Goal: Task Accomplishment & Management: Manage account settings

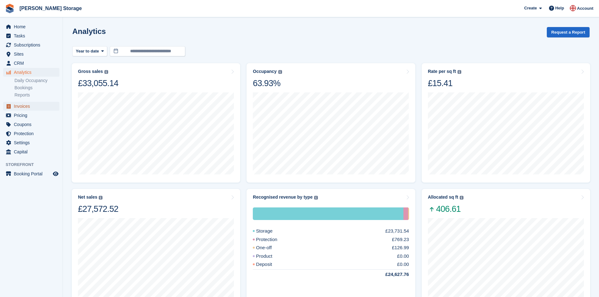
click at [33, 109] on span "Invoices" at bounding box center [33, 106] width 38 height 9
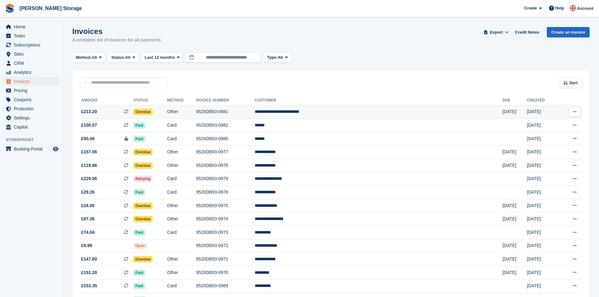
click at [376, 110] on td "**********" at bounding box center [379, 112] width 248 height 14
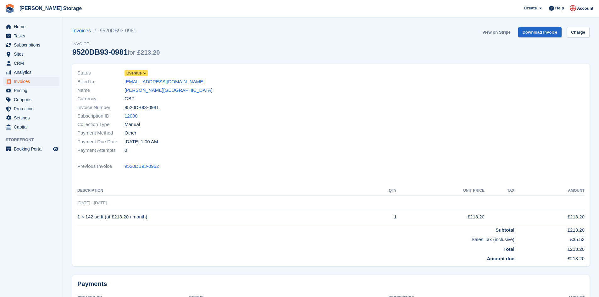
click at [507, 32] on link "View on Stripe" at bounding box center [496, 32] width 33 height 10
click at [537, 34] on link "Download Invoice" at bounding box center [540, 32] width 44 height 10
drag, startPoint x: 159, startPoint y: 168, endPoint x: 123, endPoint y: 164, distance: 36.1
click at [123, 164] on div "Previous Invoice 9520DB93-0952" at bounding box center [330, 166] width 507 height 8
copy div "9520DB93-0952"
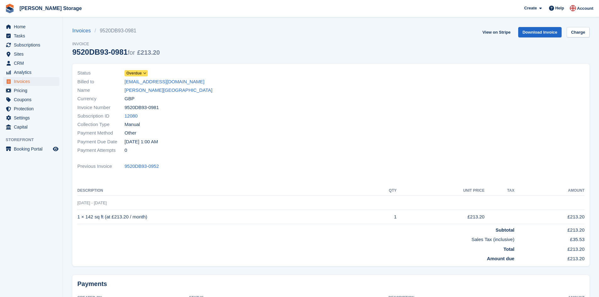
drag, startPoint x: 159, startPoint y: 108, endPoint x: 125, endPoint y: 105, distance: 34.1
click at [125, 105] on div "Invoice Number 9520DB93-0981" at bounding box center [202, 107] width 250 height 8
copy span "9520DB93-0981"
click at [143, 74] on icon at bounding box center [144, 73] width 3 height 4
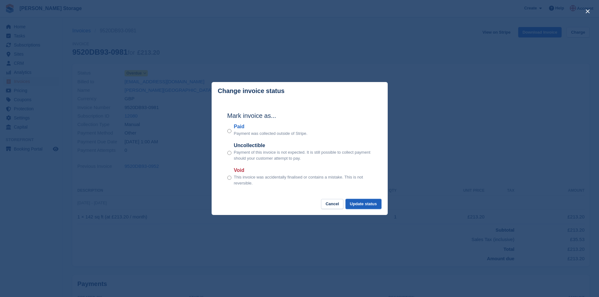
click at [375, 204] on button "Update status" at bounding box center [364, 204] width 36 height 10
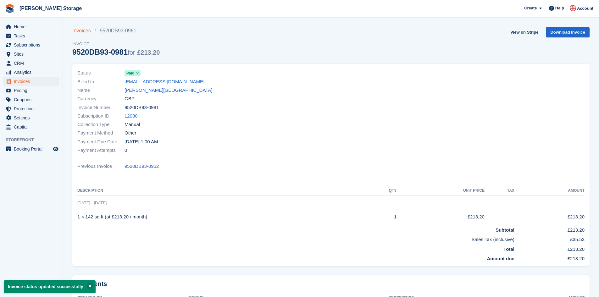
click at [75, 30] on link "Invoices" at bounding box center [83, 31] width 22 height 8
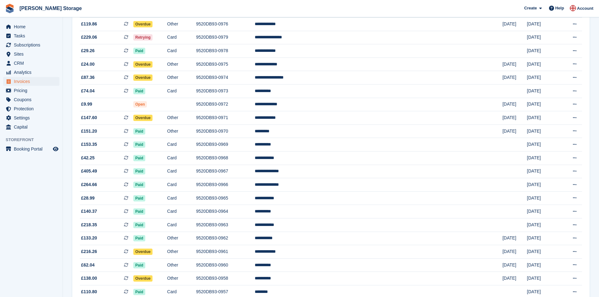
scroll to position [149, 0]
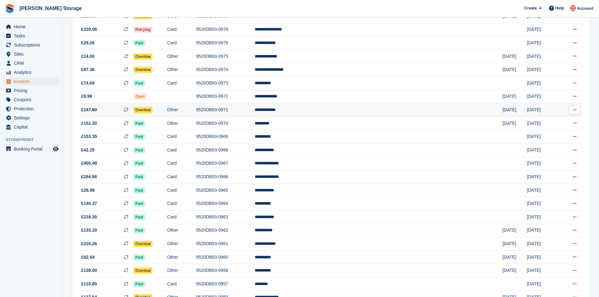
click at [196, 110] on td "Other" at bounding box center [181, 111] width 29 height 14
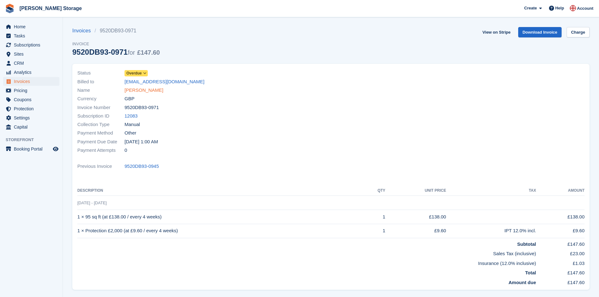
click at [148, 91] on link "Beckett,Sarah" at bounding box center [144, 90] width 39 height 7
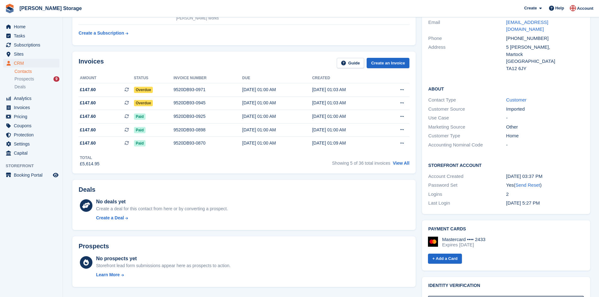
scroll to position [102, 0]
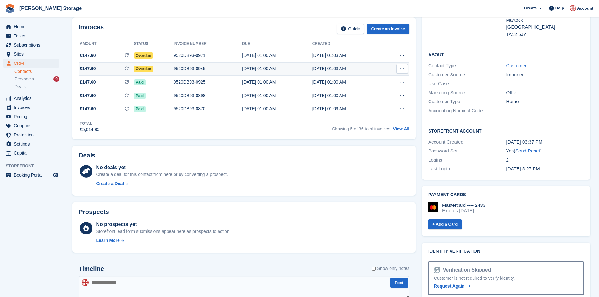
click at [202, 69] on div "9520DB93-0945" at bounding box center [208, 68] width 69 height 7
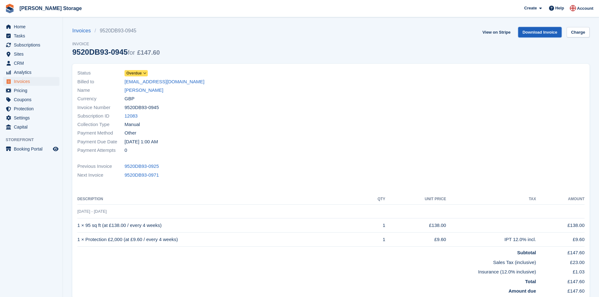
click at [536, 33] on link "Download Invoice" at bounding box center [540, 32] width 44 height 10
click at [146, 73] on icon at bounding box center [144, 73] width 3 height 4
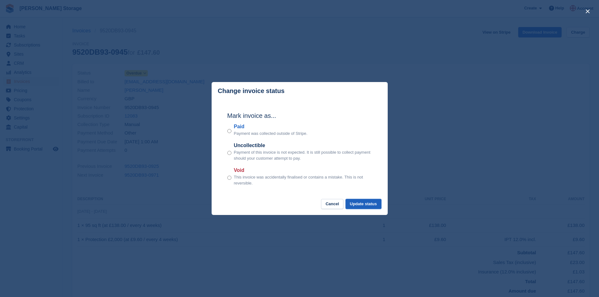
click at [363, 206] on button "Update status" at bounding box center [364, 204] width 36 height 10
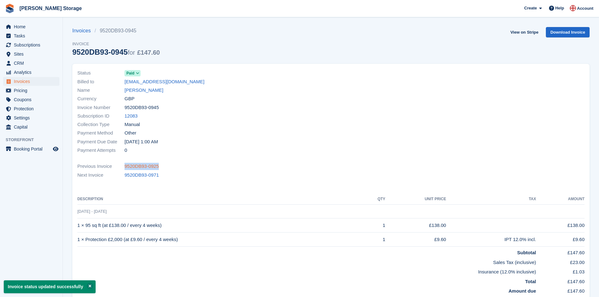
drag, startPoint x: 160, startPoint y: 163, endPoint x: 125, endPoint y: 165, distance: 35.0
click at [125, 165] on div "Previous Invoice 9520DB93-0925" at bounding box center [330, 166] width 507 height 8
copy link "9520DB93-0925"
drag, startPoint x: 158, startPoint y: 108, endPoint x: 125, endPoint y: 110, distance: 33.5
click at [125, 110] on div "Invoice Number 9520DB93-0945" at bounding box center [202, 107] width 250 height 8
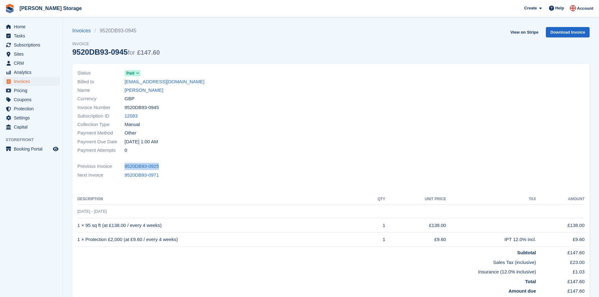
copy span "9520DB93-0945"
click at [571, 34] on link "Download Invoice" at bounding box center [568, 32] width 44 height 10
click at [77, 29] on link "Invoices" at bounding box center [83, 31] width 22 height 8
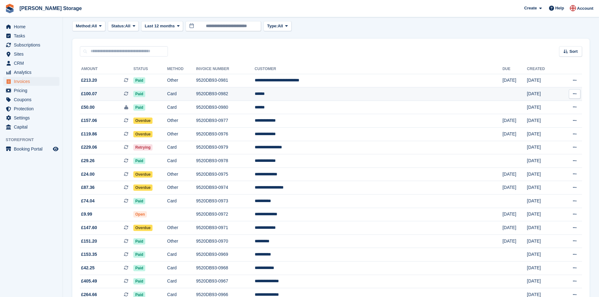
scroll to position [39, 0]
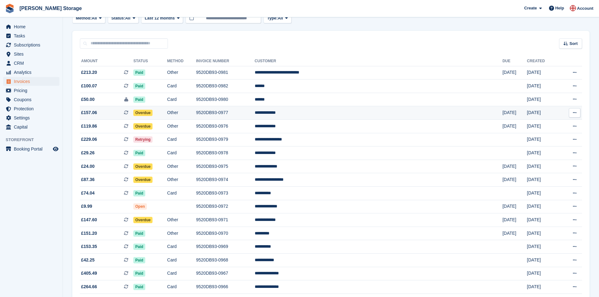
click at [196, 113] on td "Other" at bounding box center [181, 113] width 29 height 14
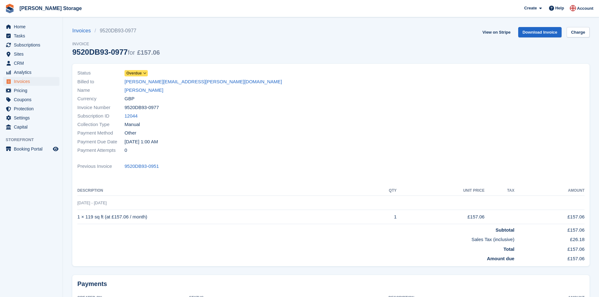
click at [144, 73] on icon at bounding box center [144, 73] width 3 height 4
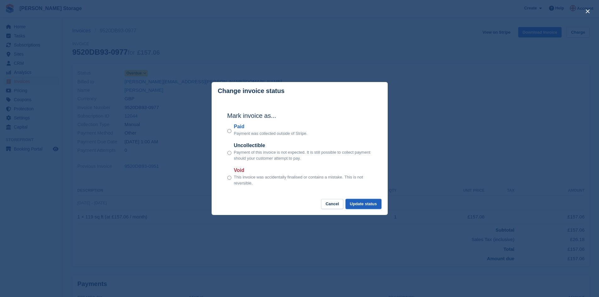
click at [379, 203] on button "Update status" at bounding box center [364, 204] width 36 height 10
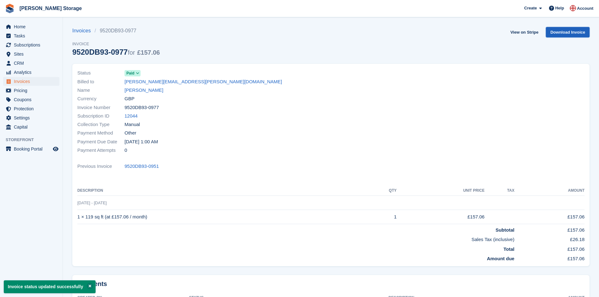
click at [566, 33] on link "Download Invoice" at bounding box center [568, 32] width 44 height 10
drag, startPoint x: 161, startPoint y: 167, endPoint x: 126, endPoint y: 168, distance: 35.2
click at [126, 168] on div "Previous Invoice 9520DB93-0951" at bounding box center [330, 166] width 507 height 8
copy link "9520DB93-0951"
drag, startPoint x: 158, startPoint y: 108, endPoint x: 125, endPoint y: 107, distance: 33.0
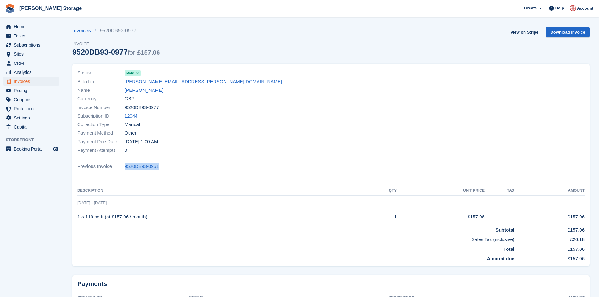
click at [125, 107] on div "Invoice Number 9520DB93-0977" at bounding box center [202, 107] width 250 height 8
copy span "9520DB93-0977"
click at [83, 29] on link "Invoices" at bounding box center [83, 31] width 22 height 8
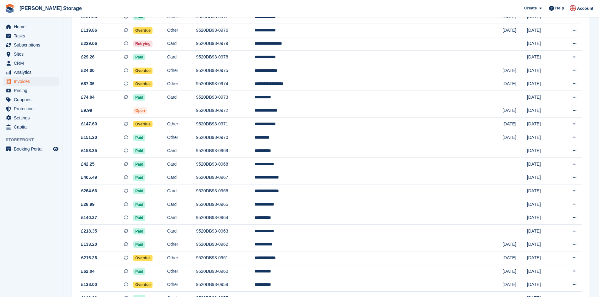
scroll to position [165, 0]
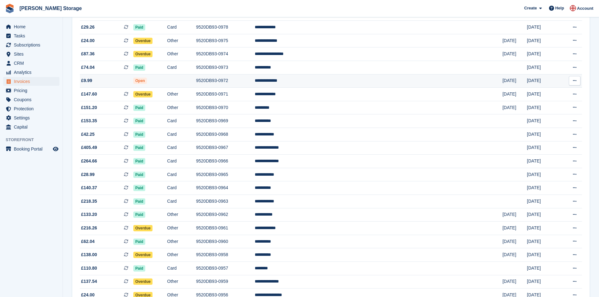
click at [255, 80] on td "9520DB93-0972" at bounding box center [225, 81] width 59 height 14
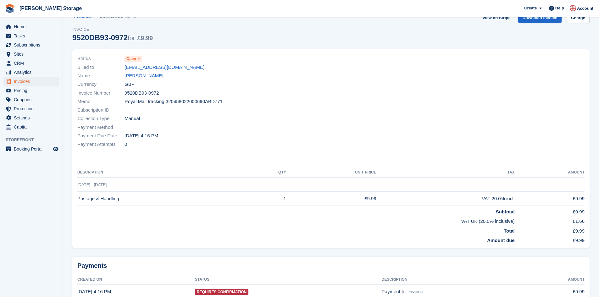
scroll to position [6, 0]
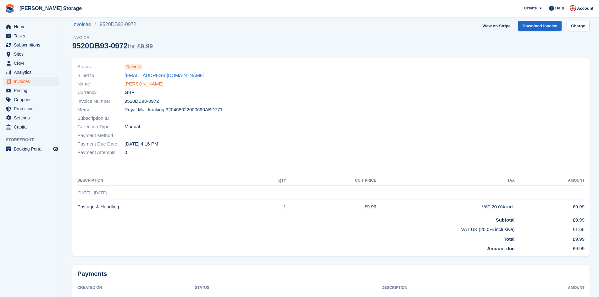
click at [148, 84] on link "[PERSON_NAME]" at bounding box center [144, 84] width 39 height 7
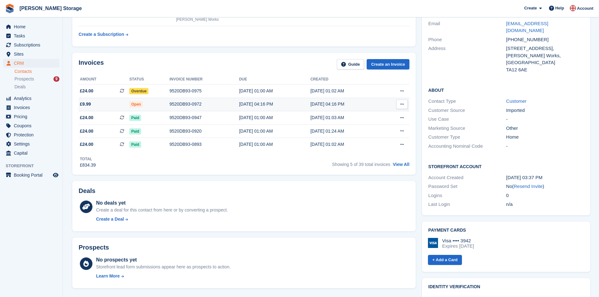
scroll to position [71, 0]
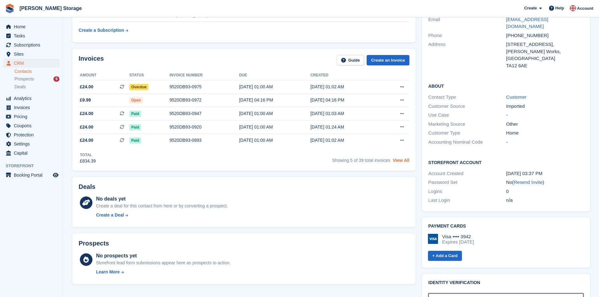
click at [405, 160] on link "View All" at bounding box center [401, 160] width 17 height 5
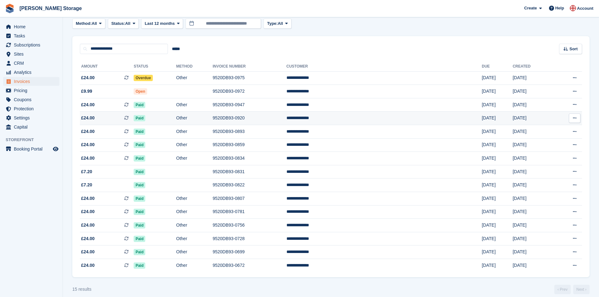
scroll to position [41, 0]
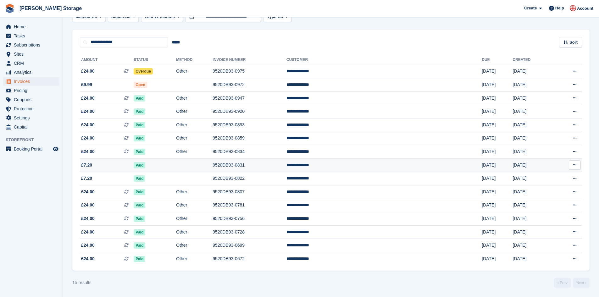
click at [259, 167] on td "9520DB93-0831" at bounding box center [250, 166] width 74 height 14
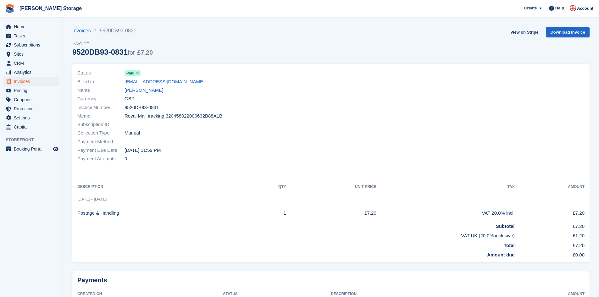
drag, startPoint x: 159, startPoint y: 109, endPoint x: 124, endPoint y: 109, distance: 34.9
click at [124, 109] on div "Invoice Number 9520DB93-0831" at bounding box center [202, 107] width 250 height 8
copy div "9520DB93-0831"
click at [133, 89] on link "[PERSON_NAME]" at bounding box center [144, 90] width 39 height 7
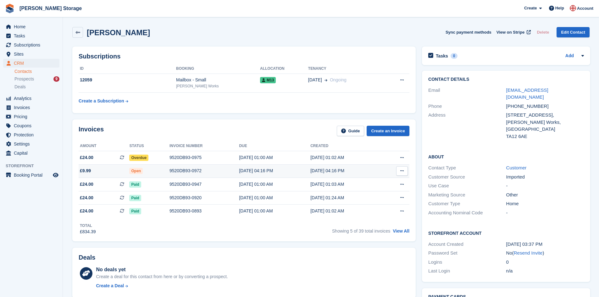
click at [193, 171] on div "9520DB93-0972" at bounding box center [205, 171] width 70 height 7
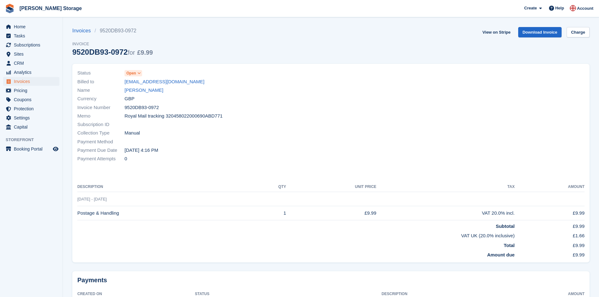
drag, startPoint x: 157, startPoint y: 108, endPoint x: 126, endPoint y: 109, distance: 31.8
click at [126, 109] on span "9520DB93-0972" at bounding box center [142, 107] width 34 height 7
copy span "9520DB93-0972"
click at [527, 33] on link "Download Invoice" at bounding box center [540, 32] width 44 height 10
click at [139, 73] on icon at bounding box center [138, 73] width 3 height 4
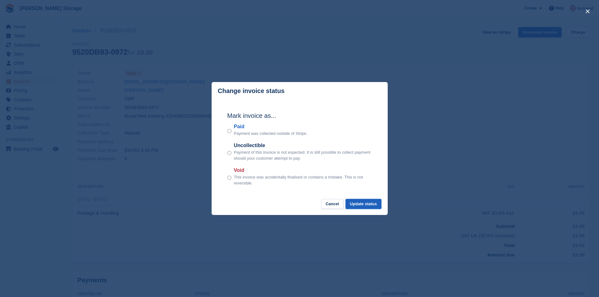
click at [364, 202] on button "Update status" at bounding box center [364, 204] width 36 height 10
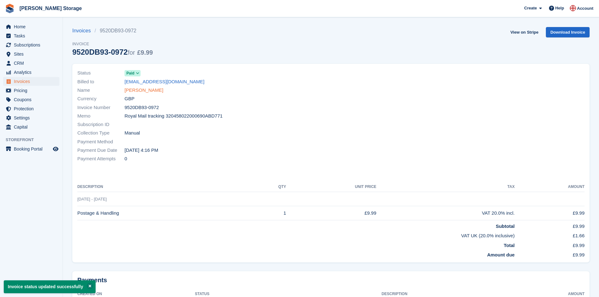
click at [145, 91] on link "[PERSON_NAME]" at bounding box center [144, 90] width 39 height 7
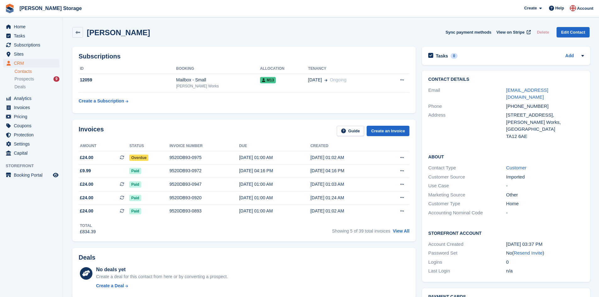
scroll to position [24, 0]
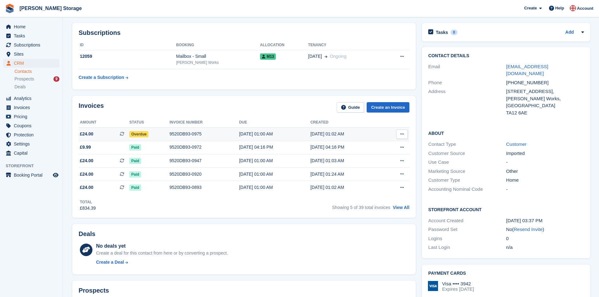
click at [193, 134] on div "9520DB93-0975" at bounding box center [205, 134] width 70 height 7
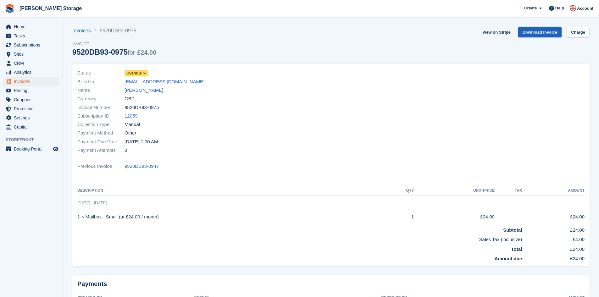
click at [540, 35] on link "Download Invoice" at bounding box center [540, 32] width 44 height 10
drag, startPoint x: 160, startPoint y: 167, endPoint x: 126, endPoint y: 167, distance: 34.6
click at [126, 167] on div "Previous Invoice 9520DB93-0947" at bounding box center [330, 166] width 507 height 8
copy link "9520DB93-0947"
drag, startPoint x: 159, startPoint y: 107, endPoint x: 125, endPoint y: 108, distance: 34.0
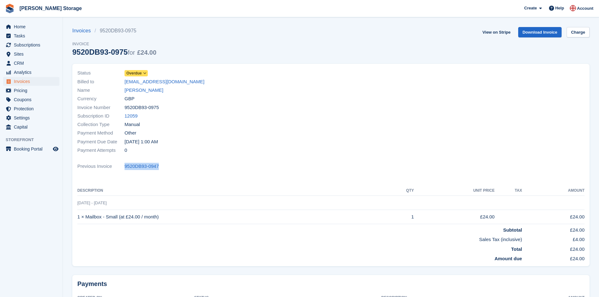
click at [125, 108] on div "Invoice Number 9520DB93-0975" at bounding box center [202, 107] width 250 height 8
copy span "9520DB93-0975"
click at [137, 73] on span "Overdue" at bounding box center [133, 73] width 15 height 6
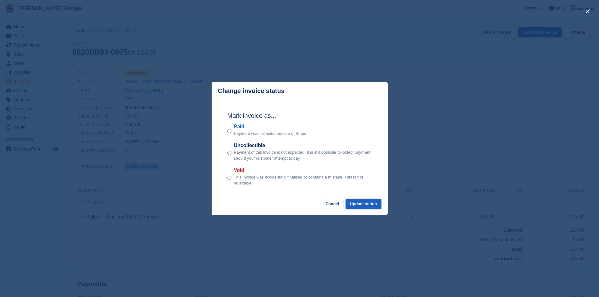
click at [361, 206] on button "Update status" at bounding box center [364, 204] width 36 height 10
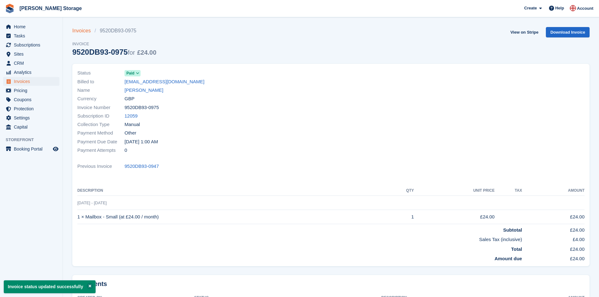
click at [85, 28] on link "Invoices" at bounding box center [83, 31] width 22 height 8
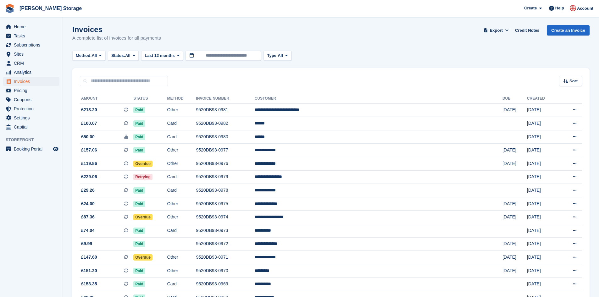
scroll to position [16, 0]
